Goal: Task Accomplishment & Management: Complete application form

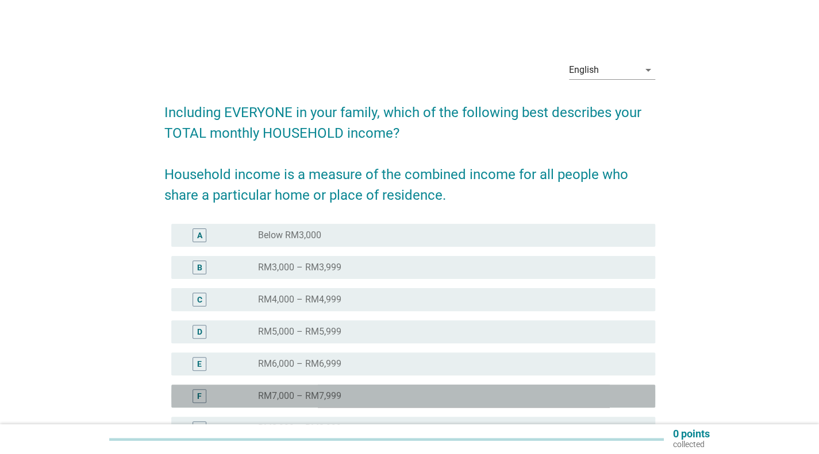
click at [317, 399] on label "RM7,000 – RM7,999" at bounding box center [299, 396] width 83 height 11
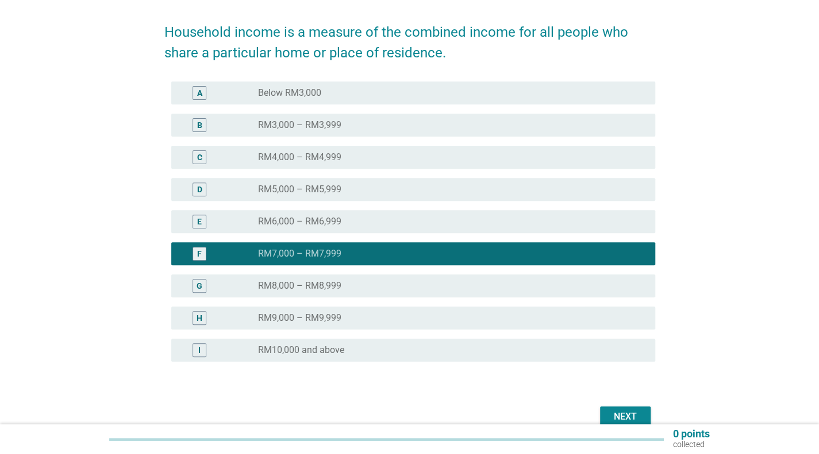
scroll to position [172, 0]
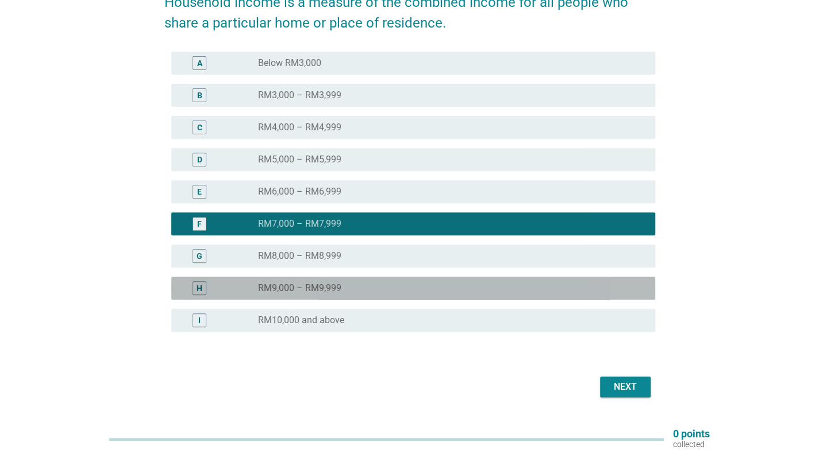
click at [331, 291] on label "RM9,000 – RM9,999" at bounding box center [299, 288] width 83 height 11
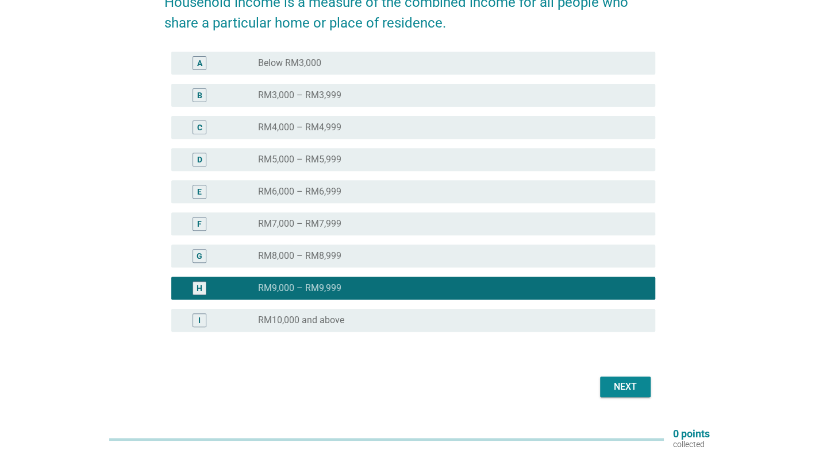
click at [632, 382] on div "Next" at bounding box center [625, 387] width 32 height 14
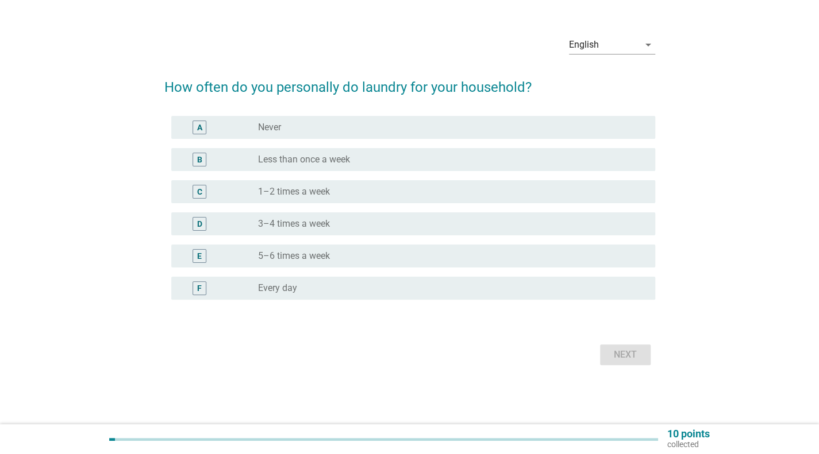
scroll to position [0, 0]
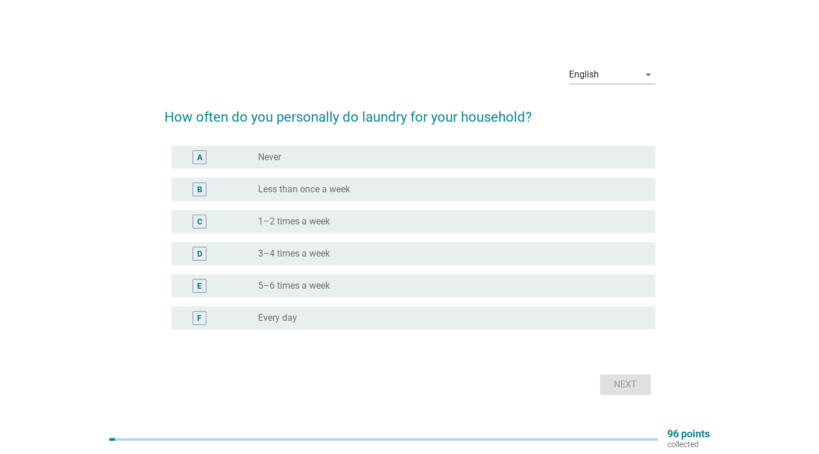
click at [338, 248] on div "radio_button_unchecked 3–4 times a week" at bounding box center [447, 253] width 379 height 11
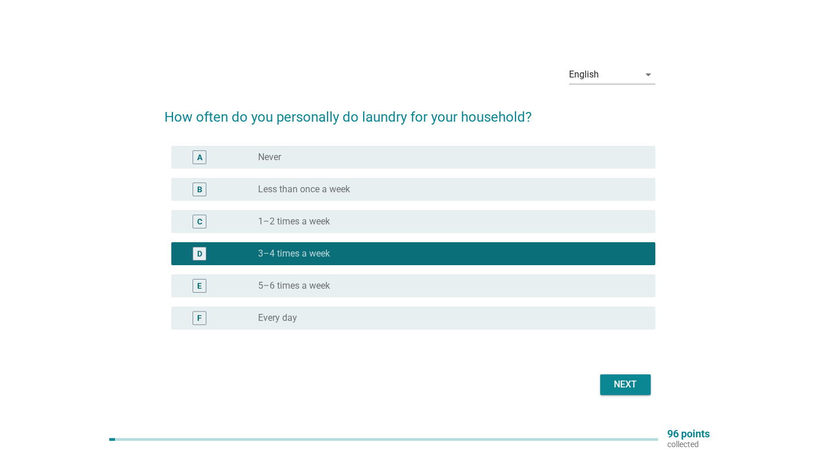
click at [633, 388] on div "Next" at bounding box center [625, 385] width 32 height 14
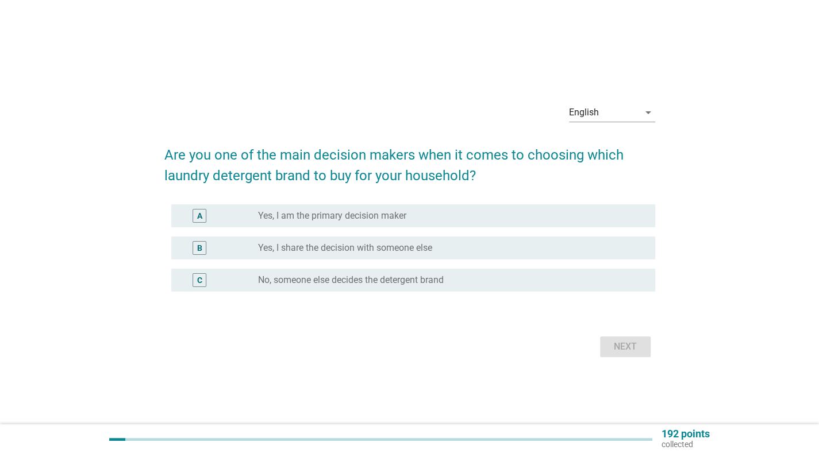
click at [458, 204] on div "A radio_button_unchecked Yes, I am the primary decision maker" at bounding box center [409, 216] width 491 height 32
click at [516, 226] on div "A radio_button_unchecked Yes, I am the primary decision maker" at bounding box center [413, 216] width 484 height 23
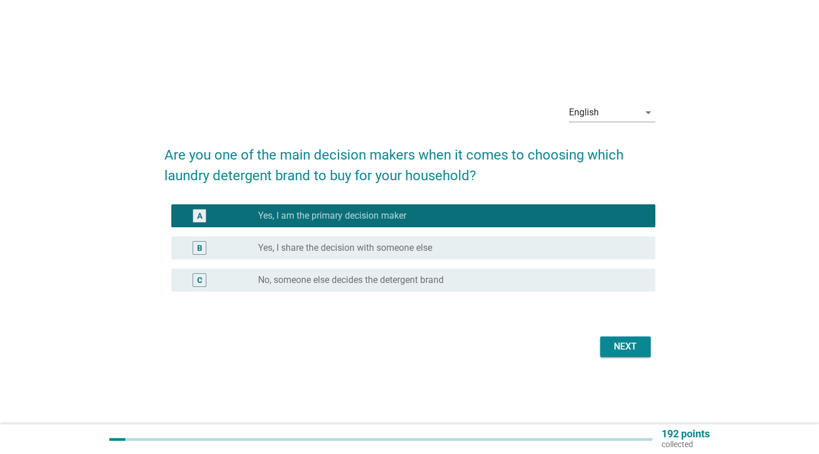
click at [618, 354] on button "Next" at bounding box center [625, 347] width 51 height 21
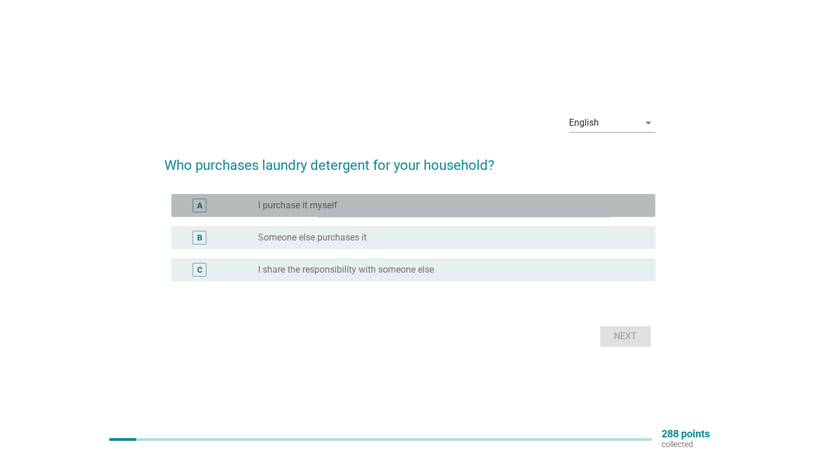
click at [394, 208] on div "radio_button_unchecked I purchase it myself" at bounding box center [447, 205] width 379 height 11
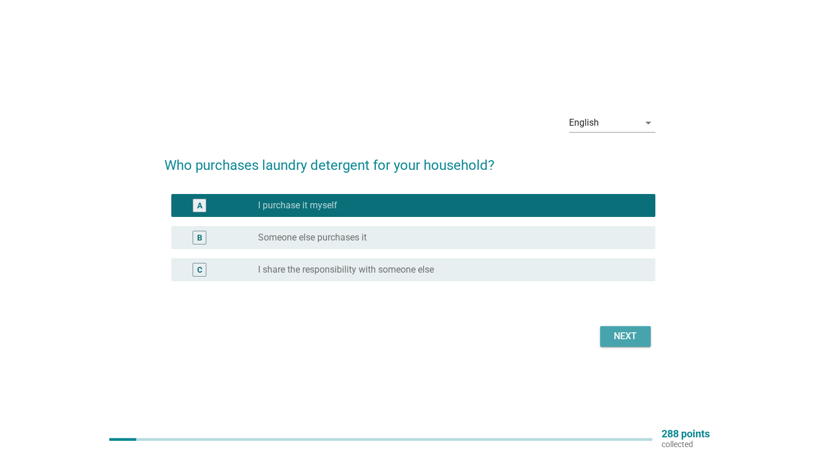
click at [635, 340] on div "Next" at bounding box center [625, 337] width 32 height 14
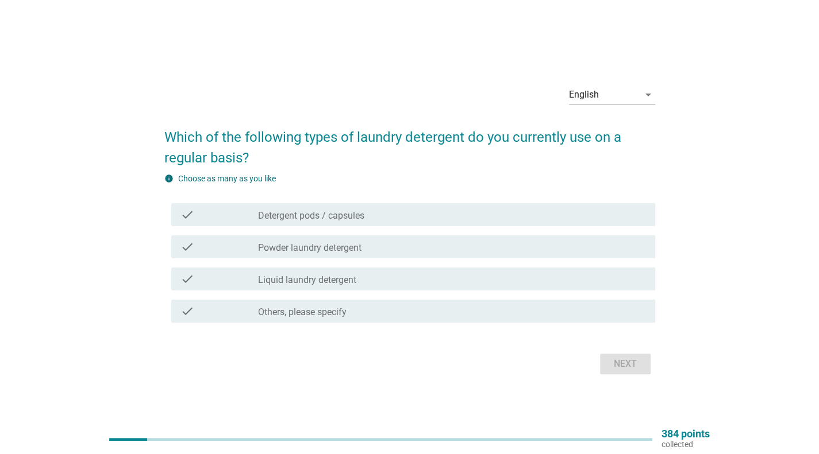
click at [368, 221] on div "check_box_outline_blank Detergent pods / capsules" at bounding box center [452, 215] width 388 height 14
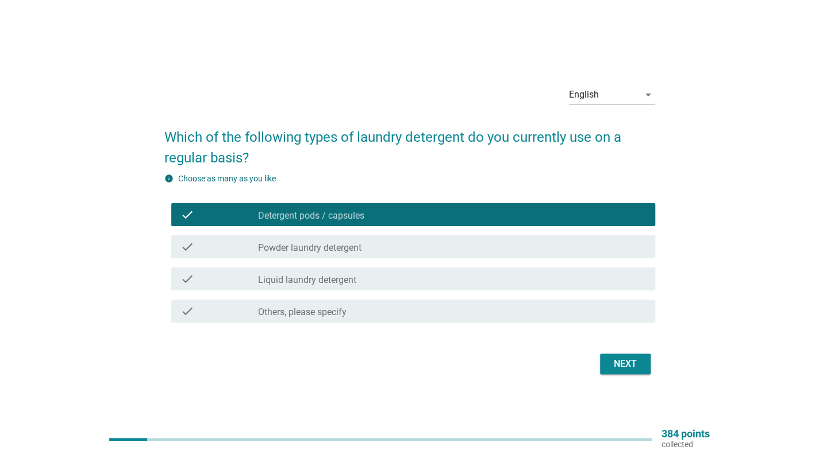
click at [366, 242] on div "check_box_outline_blank Powder laundry detergent" at bounding box center [452, 247] width 388 height 14
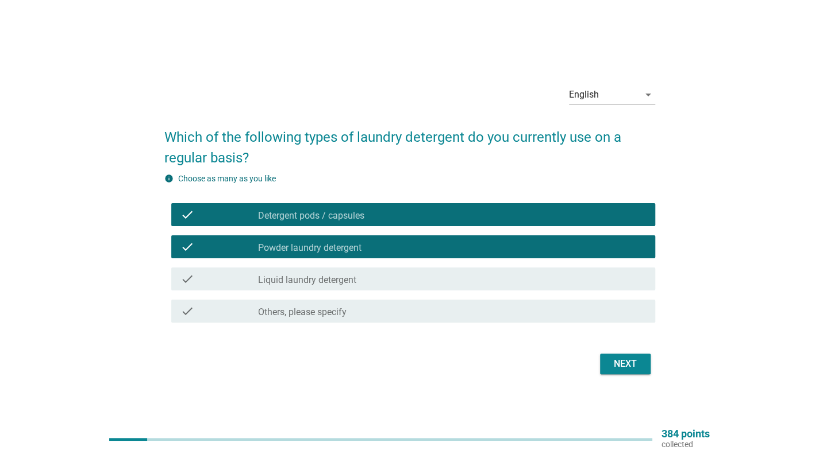
click at [367, 282] on div "check_box_outline_blank Liquid laundry detergent" at bounding box center [452, 279] width 388 height 14
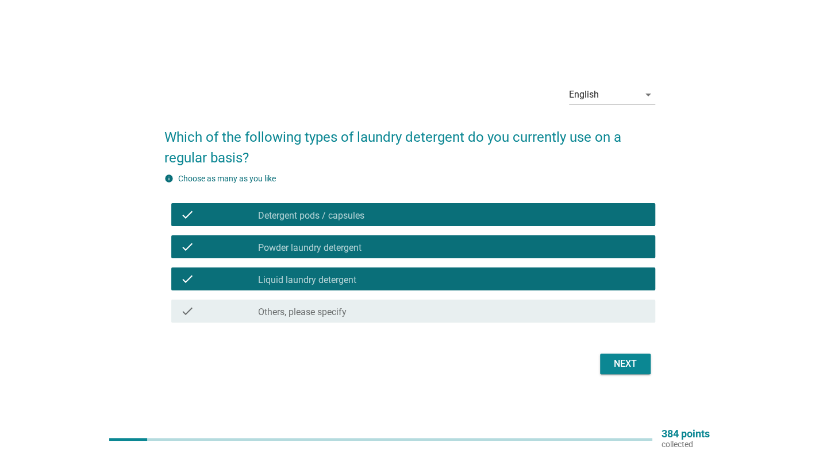
click at [611, 362] on div "Next" at bounding box center [625, 364] width 32 height 14
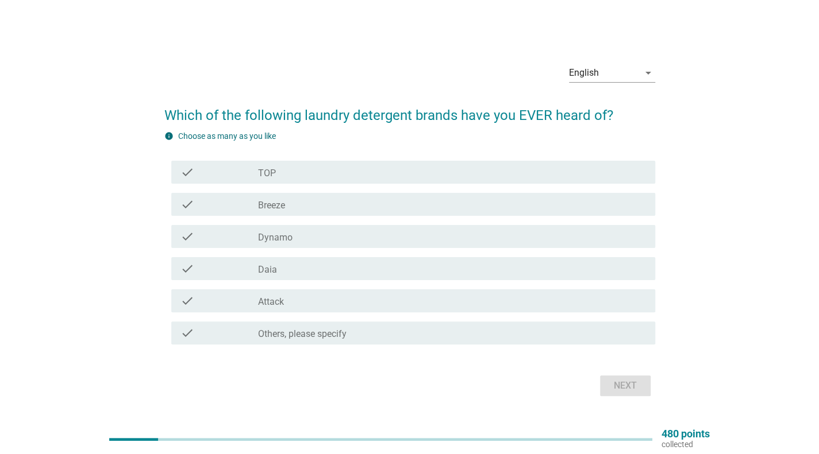
drag, startPoint x: 331, startPoint y: 175, endPoint x: 330, endPoint y: 182, distance: 6.9
click at [330, 175] on div "check_box_outline_blank TOP" at bounding box center [452, 172] width 388 height 14
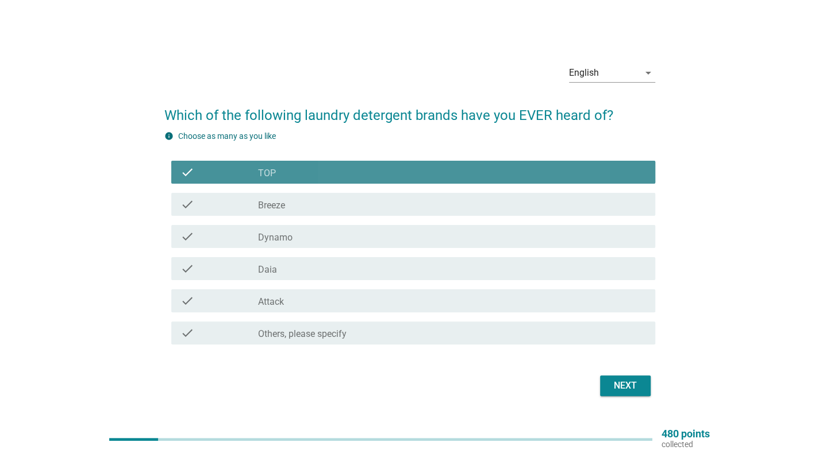
click at [330, 189] on div "check check_box_outline_blank Breeze" at bounding box center [409, 204] width 491 height 32
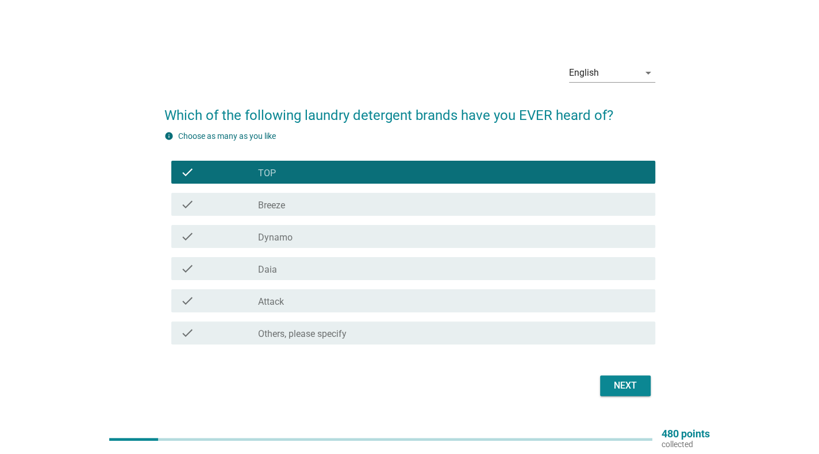
click at [330, 201] on div "check_box_outline_blank Breeze" at bounding box center [452, 205] width 388 height 14
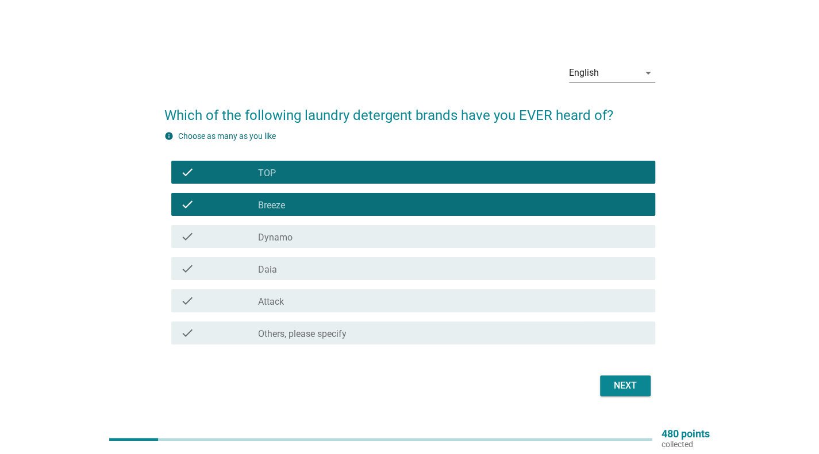
click at [329, 233] on div "check_box_outline_blank Dynamo" at bounding box center [452, 237] width 388 height 14
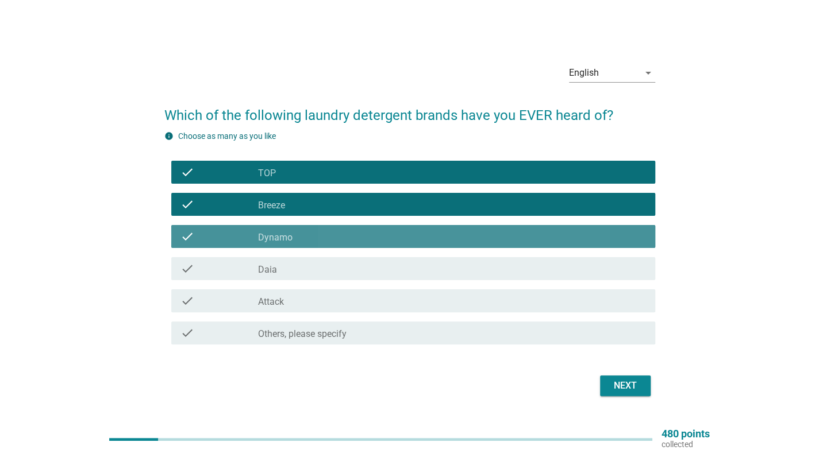
click at [326, 265] on div "check_box_outline_blank Daia" at bounding box center [452, 269] width 388 height 14
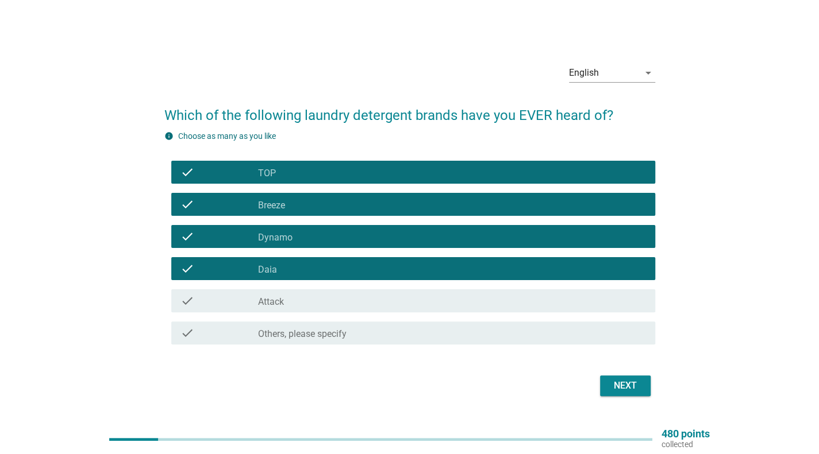
click at [621, 379] on button "Next" at bounding box center [625, 386] width 51 height 21
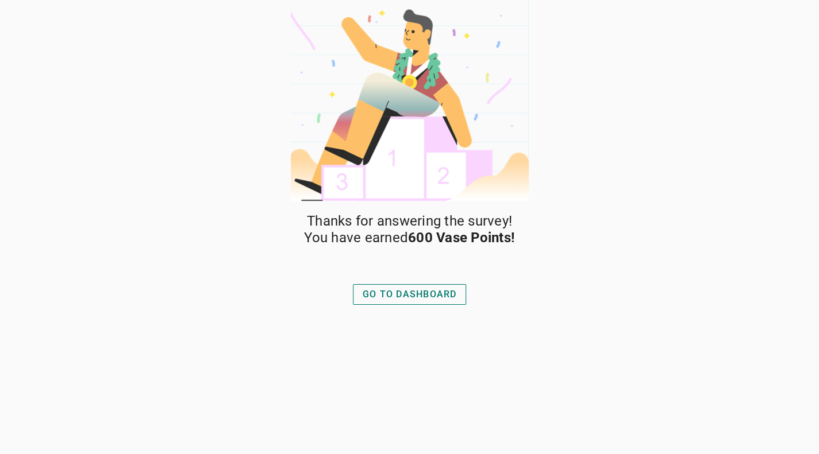
click at [423, 294] on div "GO TO DASHBOARD" at bounding box center [410, 295] width 94 height 14
